Goal: Find contact information: Find contact information

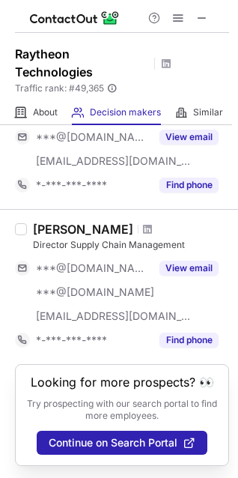
scroll to position [1175, 0]
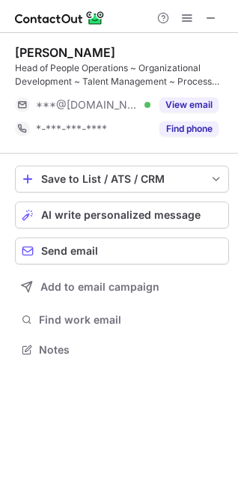
scroll to position [339, 238]
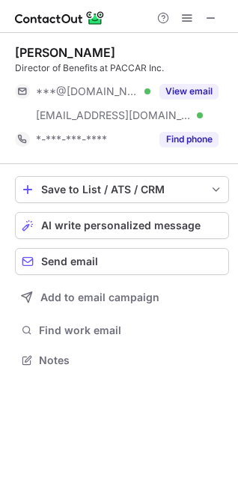
scroll to position [350, 238]
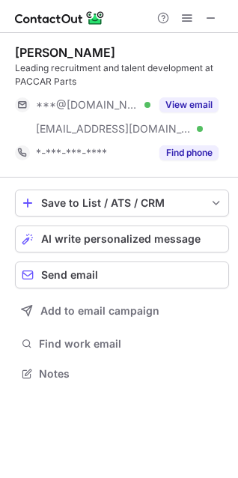
scroll to position [363, 238]
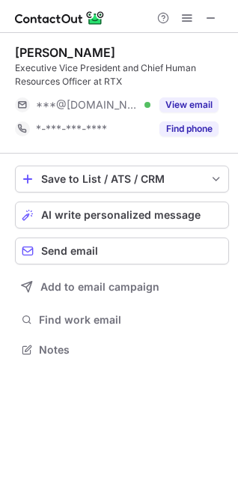
scroll to position [339, 238]
click at [208, 17] on span at bounding box center [211, 18] width 12 height 12
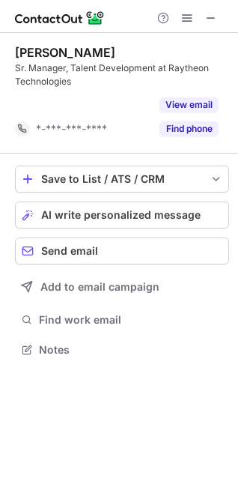
scroll to position [315, 238]
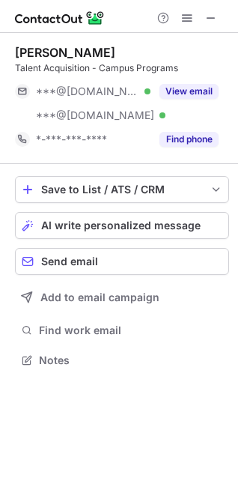
scroll to position [350, 238]
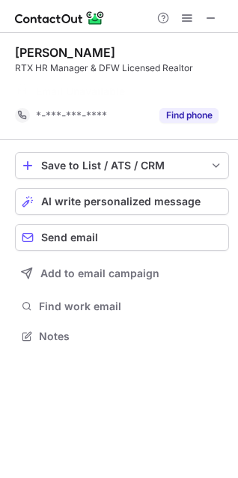
scroll to position [302, 238]
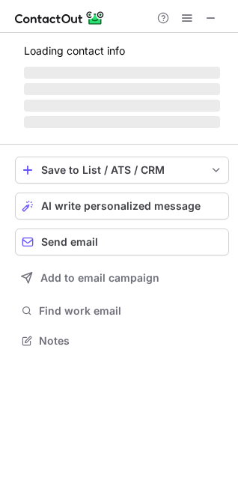
scroll to position [350, 238]
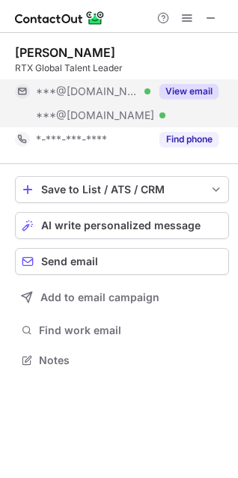
click at [190, 88] on button "View email" at bounding box center [189, 91] width 59 height 15
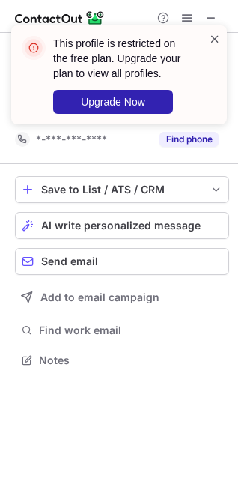
click at [213, 39] on span at bounding box center [215, 38] width 12 height 15
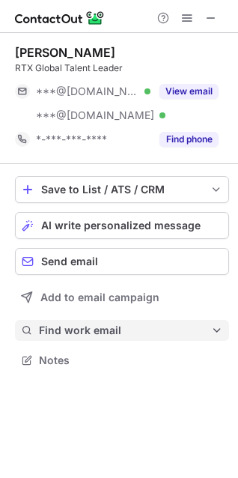
click at [73, 330] on span "Find work email" at bounding box center [125, 330] width 172 height 13
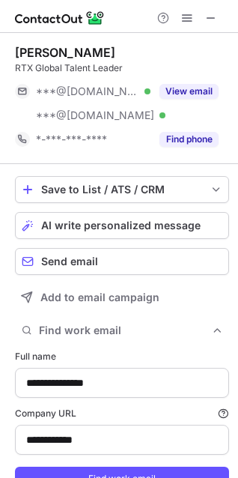
scroll to position [64, 0]
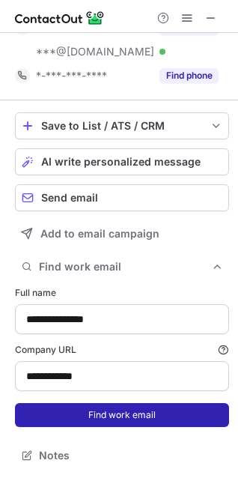
click at [99, 412] on button "Find work email" at bounding box center [122, 415] width 214 height 24
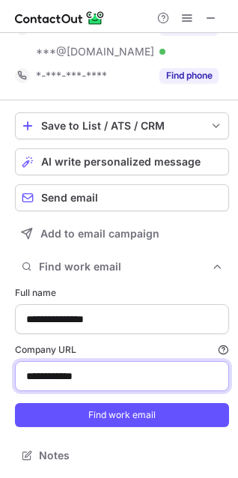
drag, startPoint x: 121, startPoint y: 378, endPoint x: -82, endPoint y: 359, distance: 203.9
click at [0, 359] on html "**********" at bounding box center [119, 239] width 238 height 478
paste input
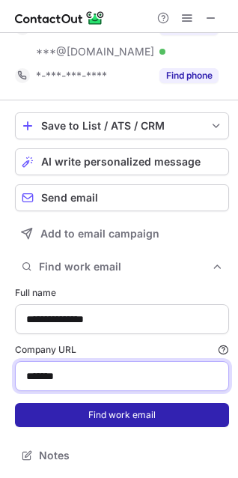
type input "*******"
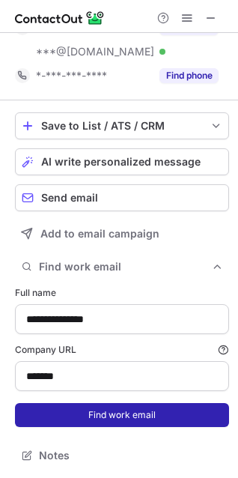
click at [124, 423] on button "Find work email" at bounding box center [122, 415] width 214 height 24
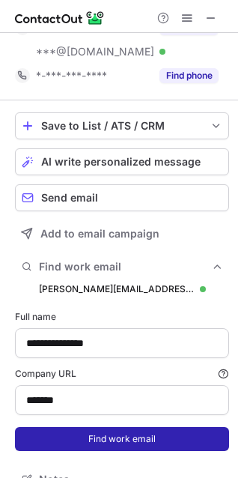
scroll to position [533, 228]
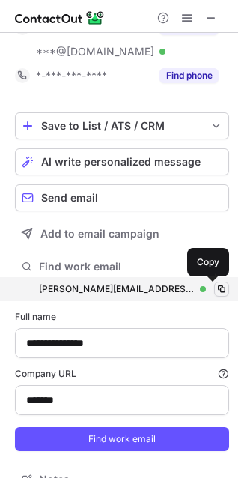
click at [216, 285] on span at bounding box center [222, 289] width 12 height 12
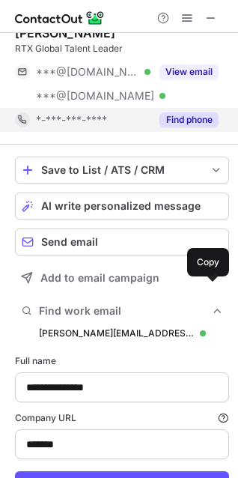
scroll to position [0, 0]
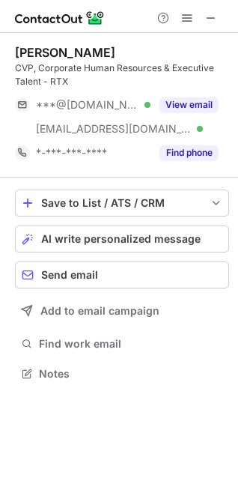
scroll to position [363, 238]
click at [217, 12] on span at bounding box center [211, 18] width 12 height 12
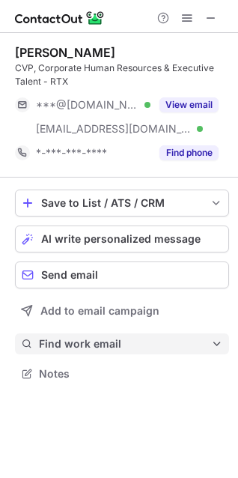
click at [59, 348] on span "Find work email" at bounding box center [125, 343] width 172 height 13
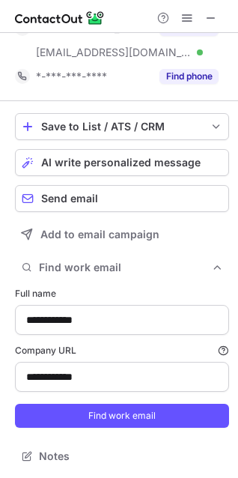
scroll to position [77, 0]
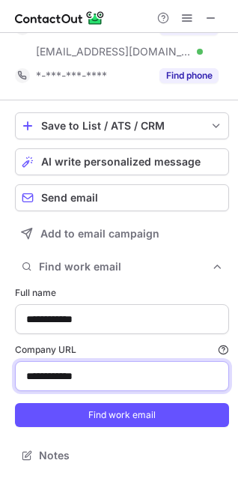
click at [89, 379] on input "**********" at bounding box center [122, 376] width 214 height 30
drag, startPoint x: 107, startPoint y: 381, endPoint x: -131, endPoint y: 381, distance: 238.2
click at [0, 381] on html "**********" at bounding box center [119, 239] width 238 height 478
type input "*******"
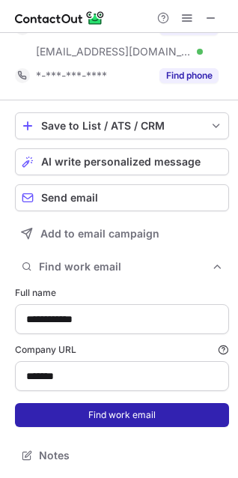
click at [91, 422] on button "Find work email" at bounding box center [122, 415] width 214 height 24
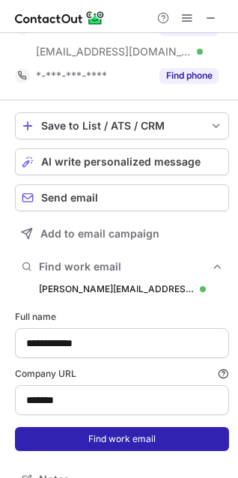
scroll to position [546, 228]
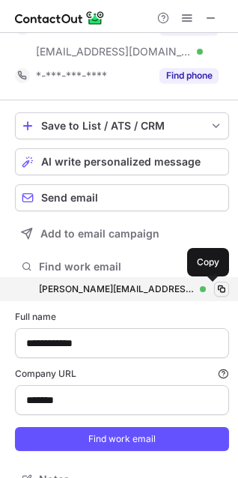
click at [216, 288] on span at bounding box center [222, 289] width 12 height 12
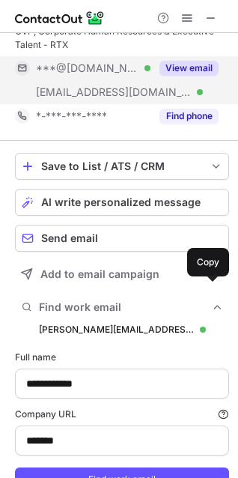
scroll to position [0, 0]
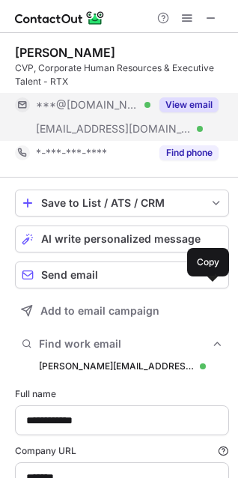
click at [196, 100] on button "View email" at bounding box center [189, 104] width 59 height 15
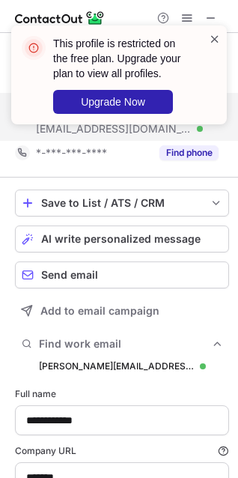
click at [211, 42] on span at bounding box center [215, 38] width 12 height 15
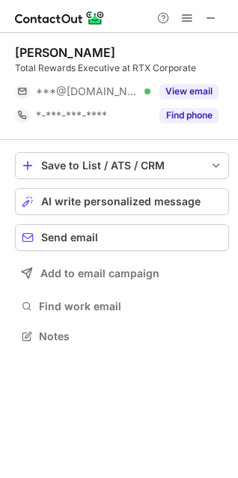
scroll to position [326, 238]
click at [214, 17] on span at bounding box center [211, 18] width 12 height 12
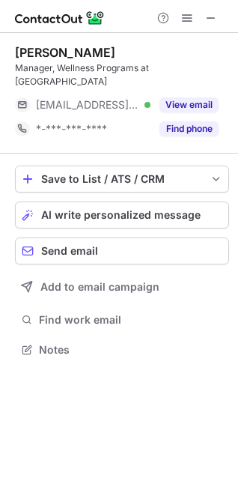
scroll to position [326, 238]
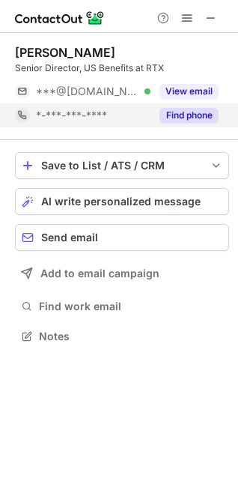
scroll to position [326, 238]
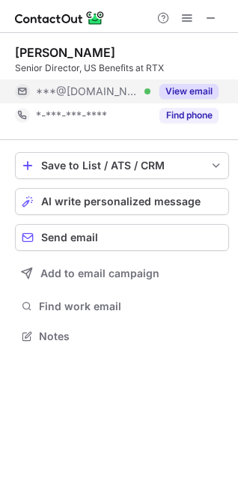
click at [180, 91] on button "View email" at bounding box center [189, 91] width 59 height 15
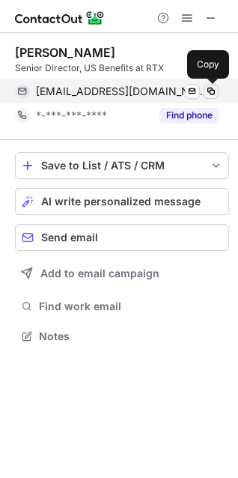
click at [208, 90] on span at bounding box center [211, 91] width 12 height 12
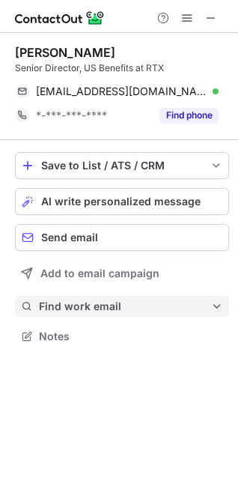
click at [94, 310] on span "Find work email" at bounding box center [125, 306] width 172 height 13
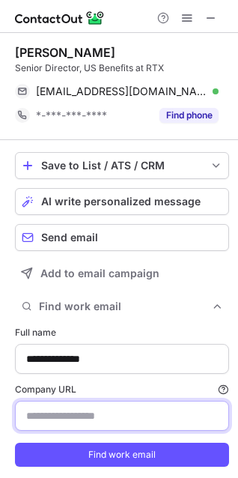
click at [77, 413] on input "Company URL Finding work email will consume 1 credit if a match is found." at bounding box center [122, 416] width 214 height 30
type input "*******"
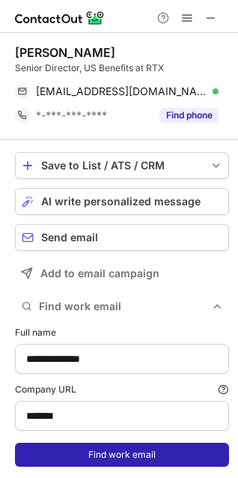
click at [97, 445] on button "Find work email" at bounding box center [122, 455] width 214 height 24
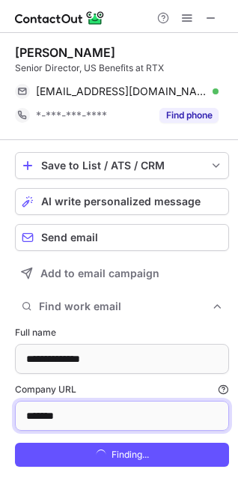
click at [97, 431] on input "*******" at bounding box center [122, 416] width 214 height 30
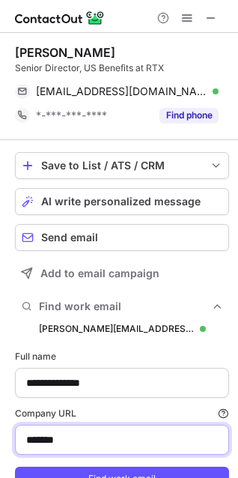
scroll to position [509, 228]
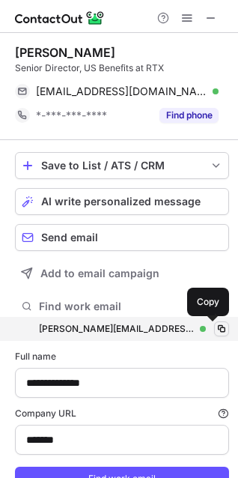
click at [216, 325] on span at bounding box center [222, 329] width 12 height 12
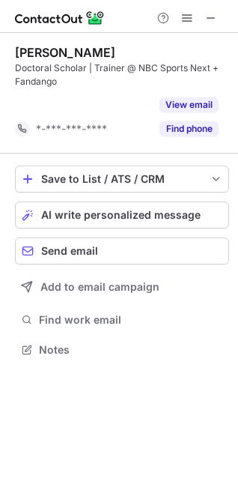
scroll to position [315, 238]
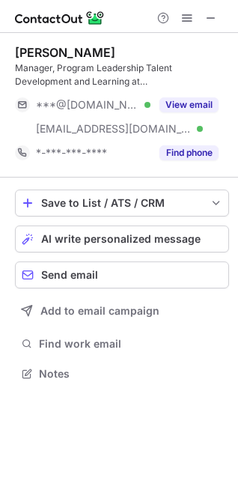
scroll to position [363, 238]
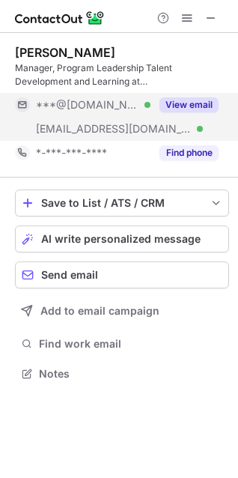
click at [195, 103] on button "View email" at bounding box center [189, 104] width 59 height 15
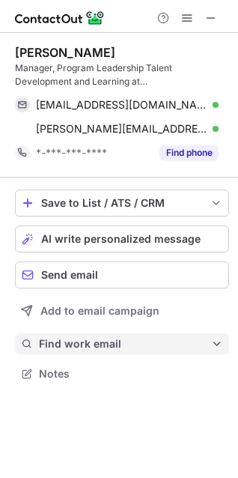
click at [136, 350] on span "Find work email" at bounding box center [125, 343] width 172 height 13
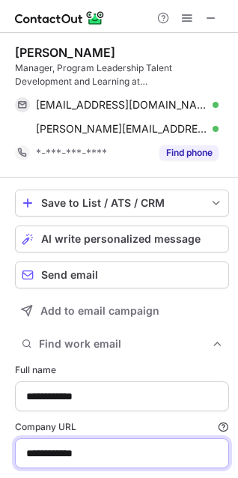
drag, startPoint x: 105, startPoint y: 455, endPoint x: -84, endPoint y: 455, distance: 188.8
click at [0, 455] on html "**********" at bounding box center [119, 239] width 238 height 478
type input "*******"
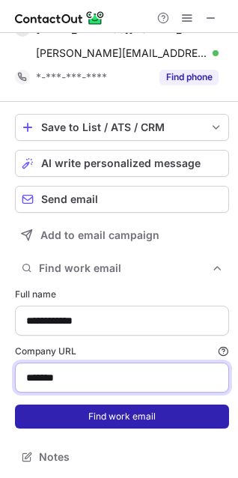
scroll to position [77, 0]
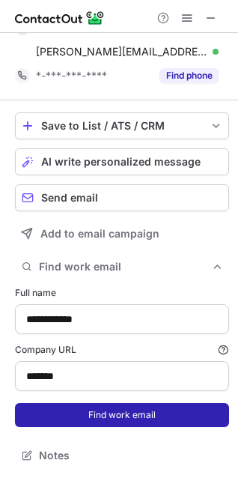
click at [106, 423] on button "Find work email" at bounding box center [122, 415] width 214 height 24
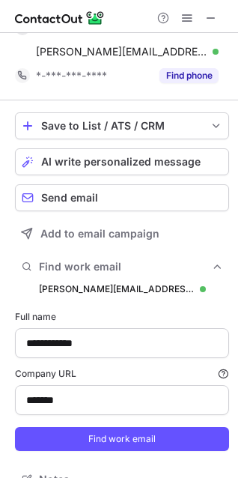
scroll to position [546, 228]
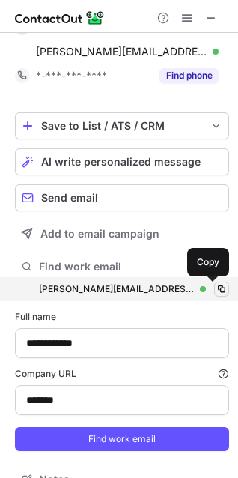
click at [216, 288] on span at bounding box center [222, 289] width 12 height 12
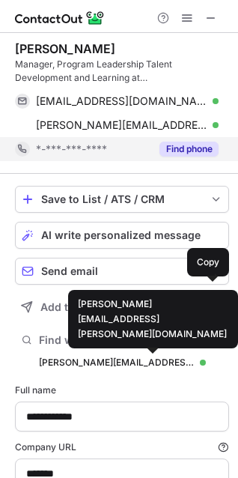
scroll to position [0, 0]
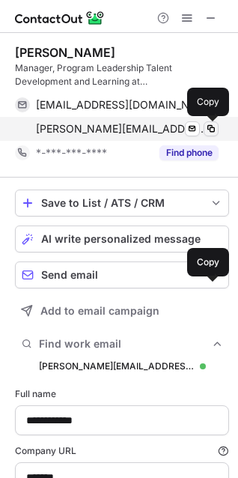
click at [214, 130] on span at bounding box center [211, 129] width 12 height 12
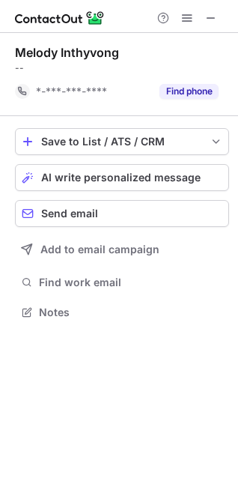
scroll to position [302, 238]
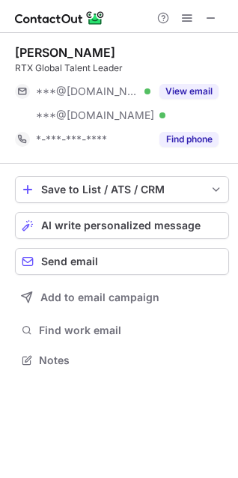
scroll to position [350, 238]
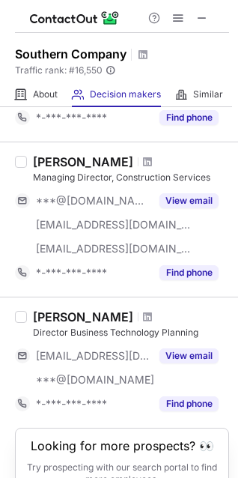
scroll to position [1124, 0]
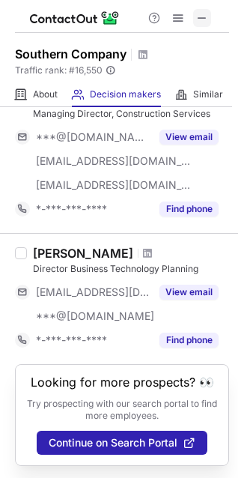
click at [210, 21] on button at bounding box center [202, 18] width 18 height 18
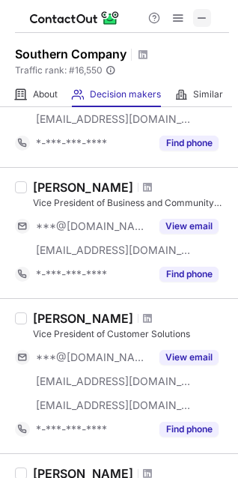
scroll to position [85, 0]
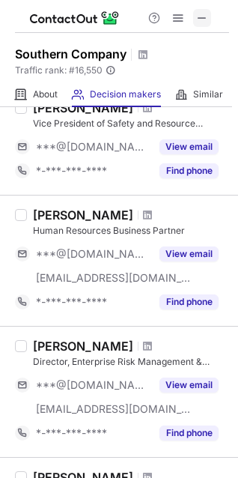
click at [203, 15] on span at bounding box center [202, 18] width 12 height 12
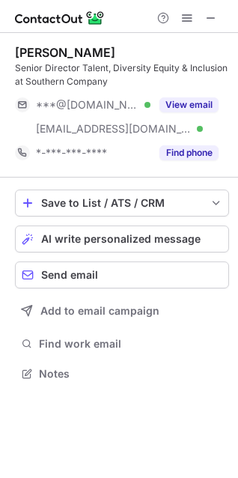
scroll to position [363, 238]
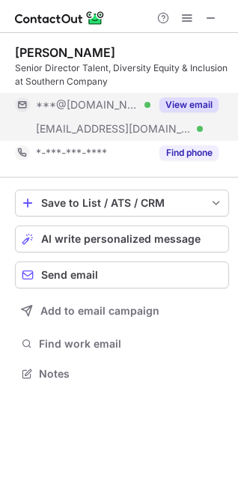
click at [197, 106] on button "View email" at bounding box center [189, 104] width 59 height 15
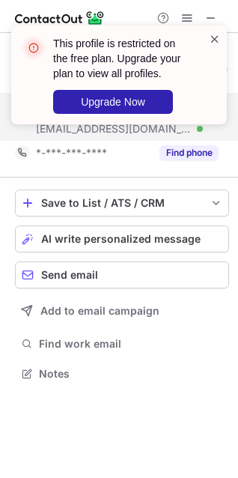
click at [216, 36] on span at bounding box center [215, 38] width 12 height 15
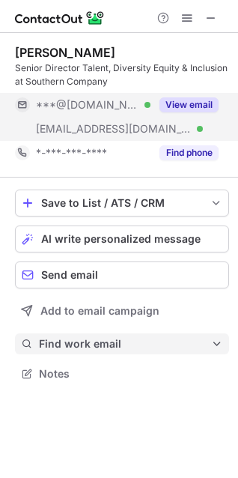
click at [91, 345] on span "Find work email" at bounding box center [125, 343] width 172 height 13
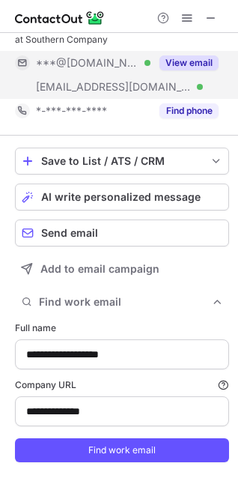
scroll to position [77, 0]
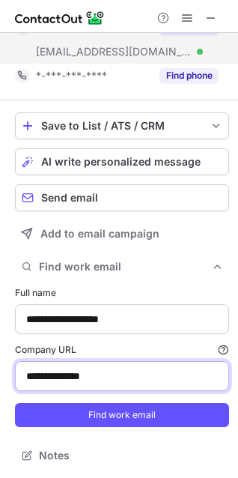
drag, startPoint x: 37, startPoint y: 378, endPoint x: -25, endPoint y: 378, distance: 62.2
click at [0, 378] on html "**********" at bounding box center [119, 239] width 238 height 478
paste input
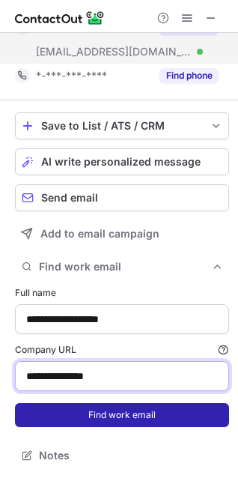
type input "**********"
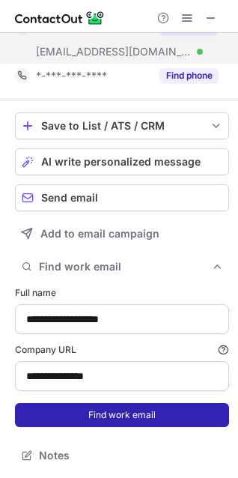
click at [67, 417] on button "Find work email" at bounding box center [122, 415] width 214 height 24
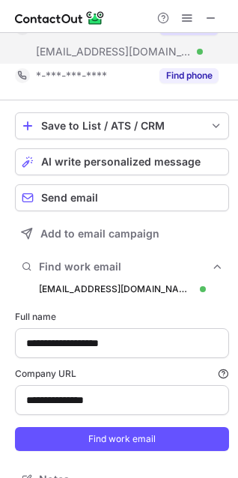
scroll to position [546, 228]
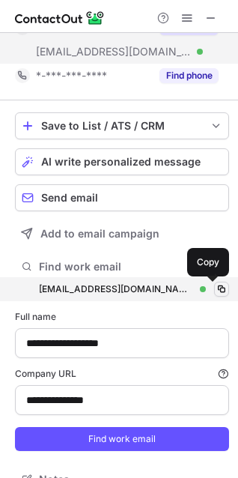
click at [216, 288] on span at bounding box center [222, 289] width 12 height 12
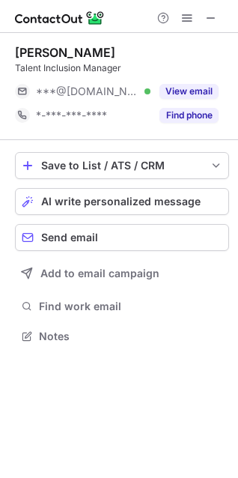
scroll to position [326, 238]
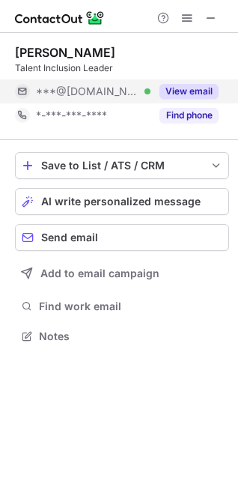
drag, startPoint x: 184, startPoint y: 88, endPoint x: 185, endPoint y: 98, distance: 9.8
click at [184, 87] on button "View email" at bounding box center [189, 91] width 59 height 15
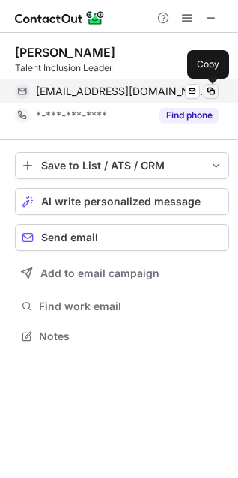
click at [211, 89] on span at bounding box center [211, 91] width 12 height 12
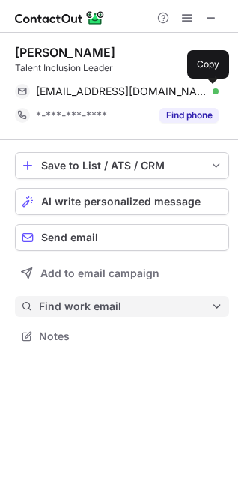
click at [73, 309] on span "Find work email" at bounding box center [125, 306] width 172 height 13
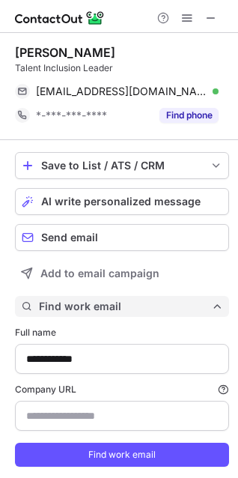
scroll to position [485, 228]
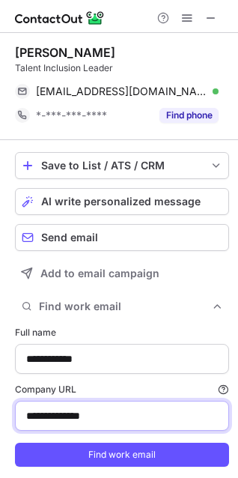
drag, startPoint x: 105, startPoint y: 419, endPoint x: -46, endPoint y: 419, distance: 150.6
click at [0, 419] on html "**********" at bounding box center [119, 239] width 238 height 478
paste input
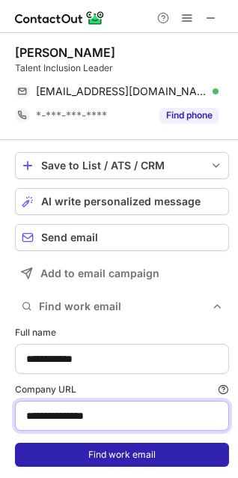
type input "**********"
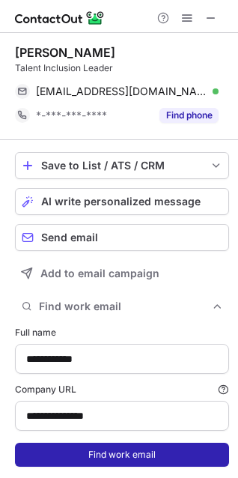
click at [70, 456] on button "Find work email" at bounding box center [122, 455] width 214 height 24
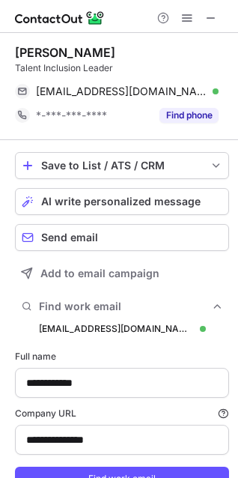
scroll to position [509, 228]
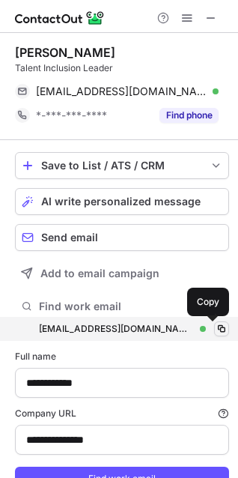
click at [216, 330] on span at bounding box center [222, 329] width 12 height 12
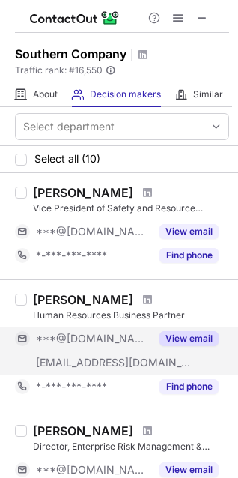
scroll to position [85, 0]
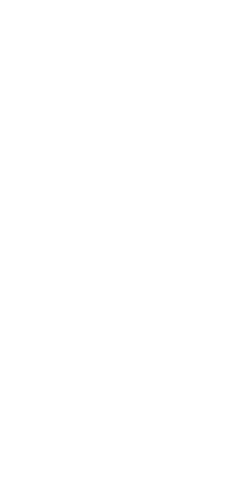
scroll to position [387, 238]
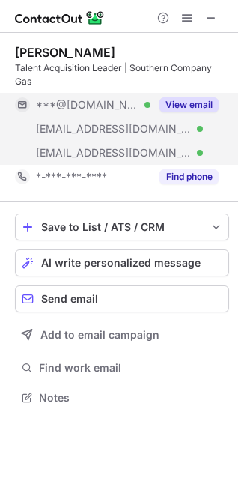
click at [192, 111] on button "View email" at bounding box center [189, 104] width 59 height 15
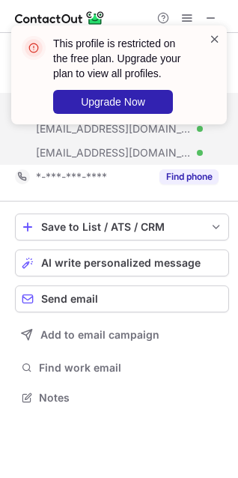
click at [217, 40] on span at bounding box center [215, 38] width 12 height 15
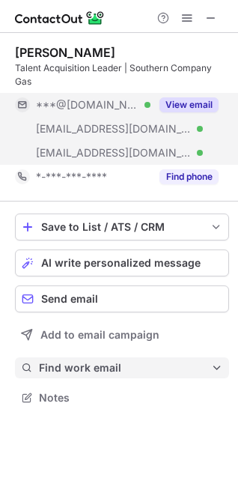
click at [79, 369] on span "Find work email" at bounding box center [125, 367] width 172 height 13
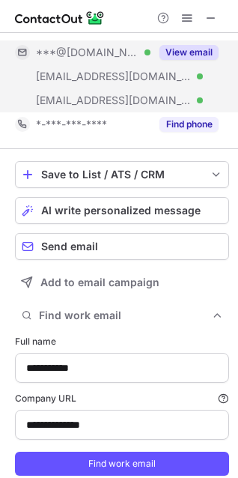
scroll to position [101, 0]
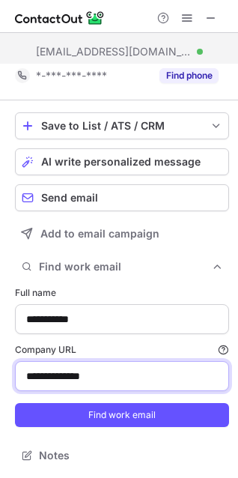
drag, startPoint x: 109, startPoint y: 372, endPoint x: -91, endPoint y: 372, distance: 200.0
click at [0, 372] on html "**********" at bounding box center [119, 239] width 238 height 478
paste input
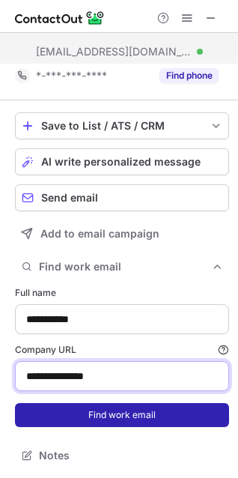
type input "**********"
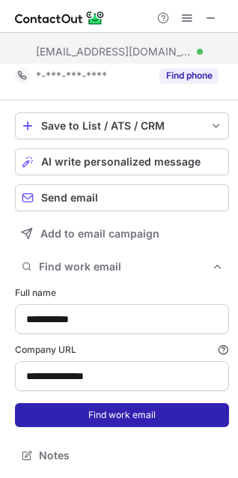
click at [51, 426] on button "Find work email" at bounding box center [122, 415] width 214 height 24
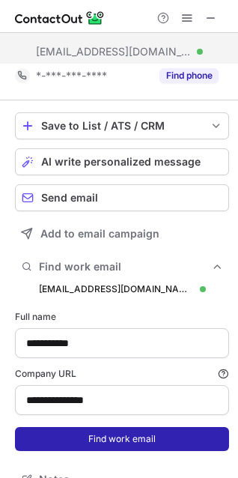
scroll to position [570, 228]
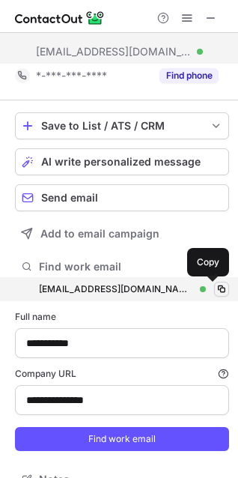
click at [216, 289] on span at bounding box center [222, 289] width 12 height 12
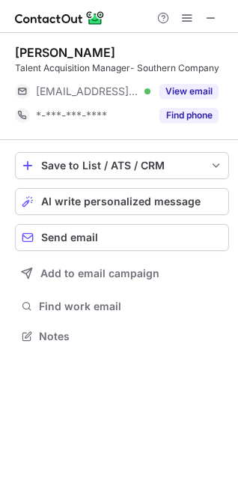
scroll to position [326, 238]
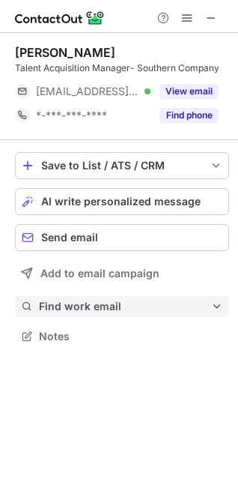
click at [106, 312] on span "Find work email" at bounding box center [125, 306] width 172 height 13
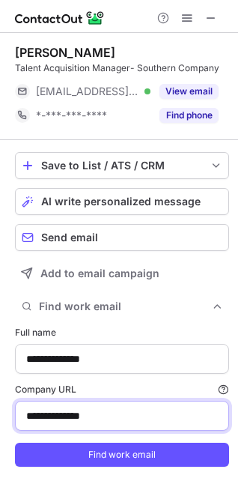
drag, startPoint x: 130, startPoint y: 437, endPoint x: -61, endPoint y: 431, distance: 191.1
click at [0, 431] on html "**********" at bounding box center [119, 239] width 238 height 478
paste input
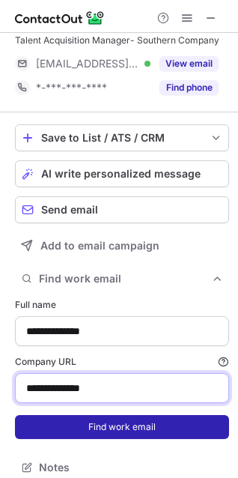
scroll to position [53, 0]
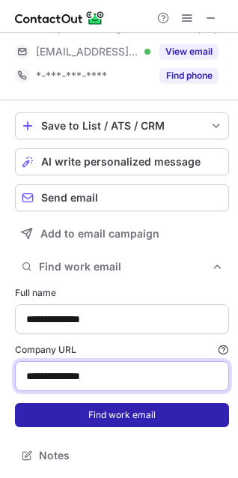
type input "**********"
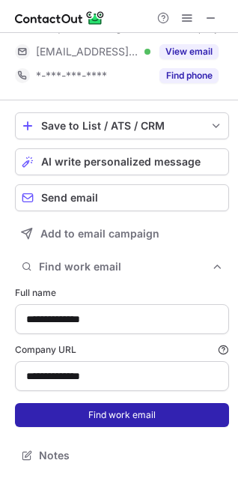
click at [89, 411] on button "Find work email" at bounding box center [122, 415] width 214 height 24
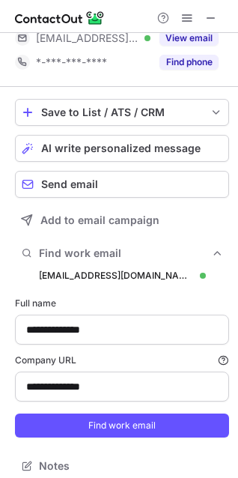
scroll to position [522, 228]
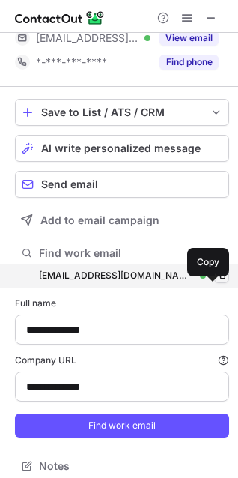
click at [216, 282] on span at bounding box center [222, 276] width 12 height 12
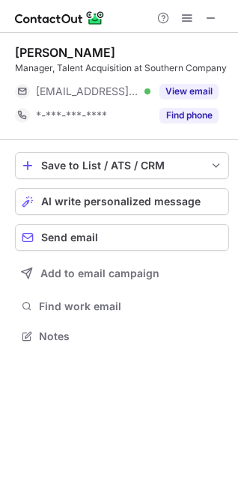
scroll to position [326, 238]
